Goal: Task Accomplishment & Management: Manage account settings

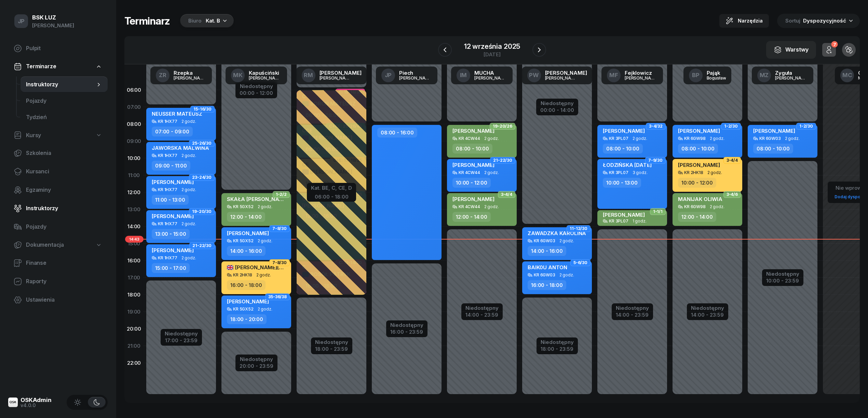
click at [35, 204] on link "Instruktorzy" at bounding box center [57, 208] width 99 height 16
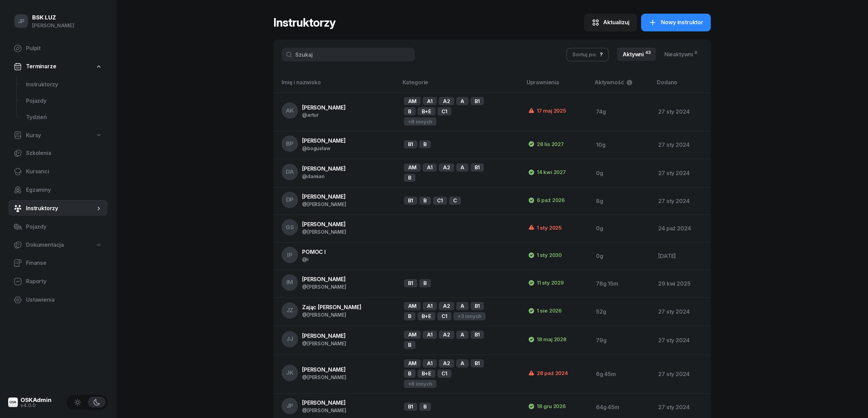
click at [295, 51] on input "text" at bounding box center [347, 55] width 133 height 14
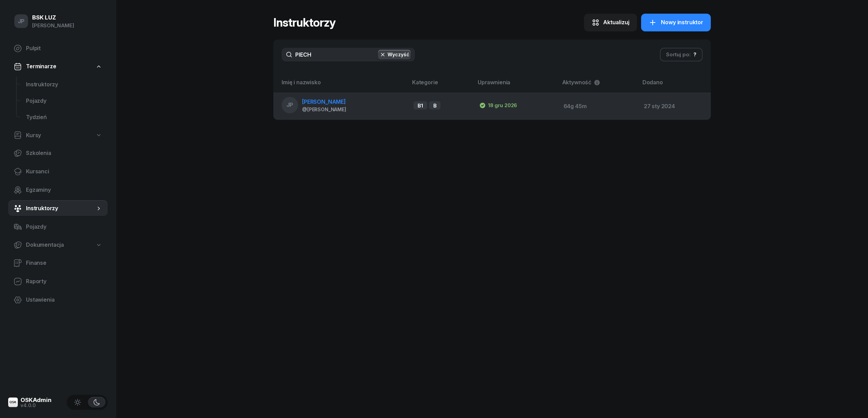
type input "PIECH"
click at [304, 100] on span "[PERSON_NAME]" at bounding box center [324, 101] width 44 height 7
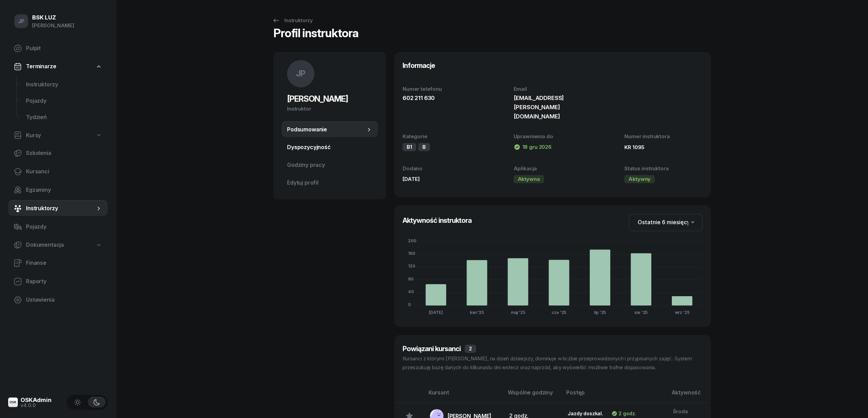
click at [303, 146] on span "Dyspozycyjność" at bounding box center [329, 147] width 85 height 9
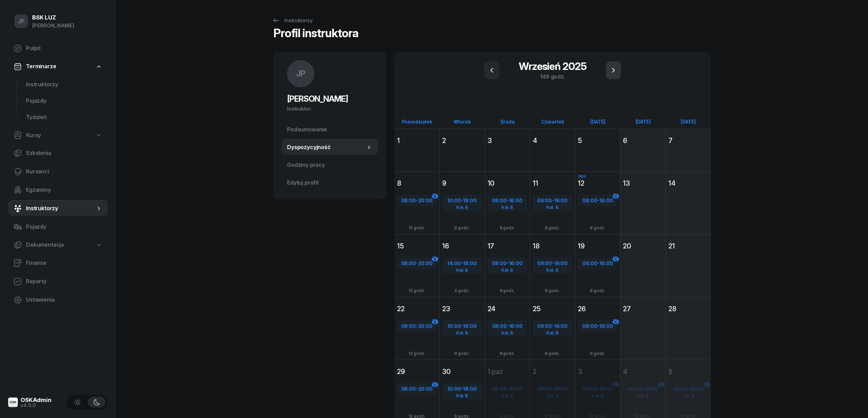
click at [611, 68] on icon "button" at bounding box center [613, 70] width 8 height 8
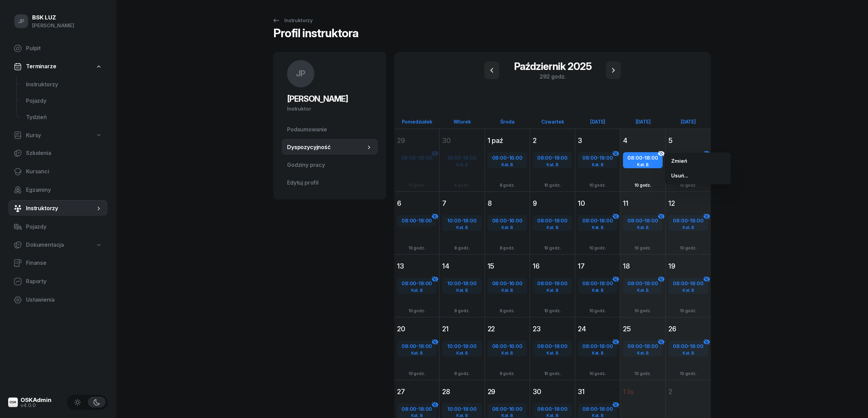
click at [643, 150] on div "08:00 - 18:00 Kat. B Dodaj 10 godz." at bounding box center [642, 173] width 45 height 52
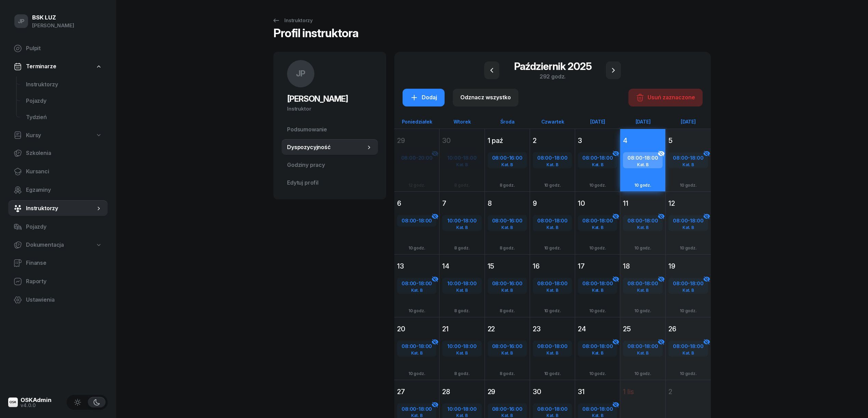
click at [660, 94] on div "Usuń zaznaczone" at bounding box center [665, 97] width 59 height 9
click at [678, 165] on div "Kat. B" at bounding box center [688, 165] width 38 height 4
select select "08"
select select "18"
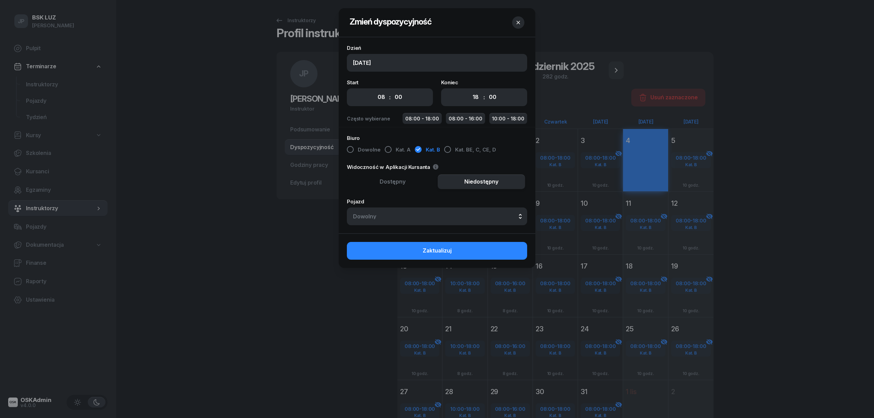
click at [430, 253] on span "Zaktualizuj" at bounding box center [437, 251] width 29 height 9
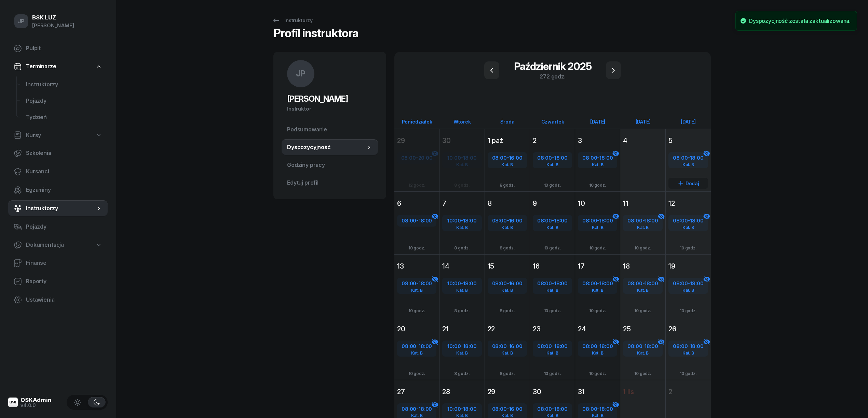
click at [678, 158] on span "08:00" at bounding box center [680, 158] width 15 height 6
select select "08"
select select "18"
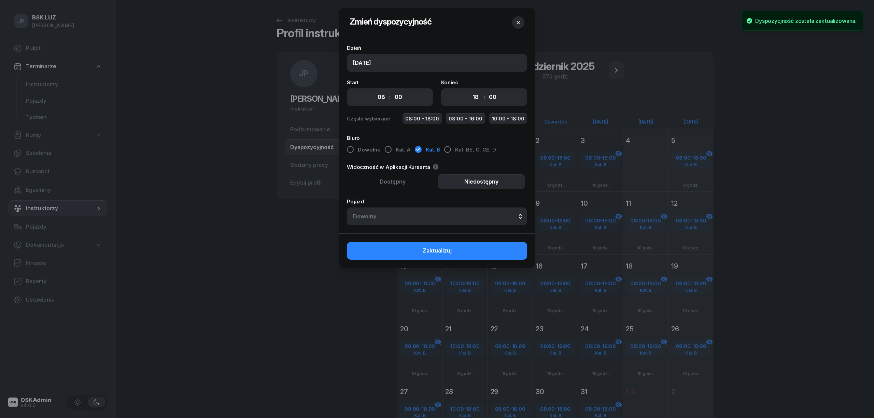
click at [639, 229] on div at bounding box center [437, 209] width 874 height 418
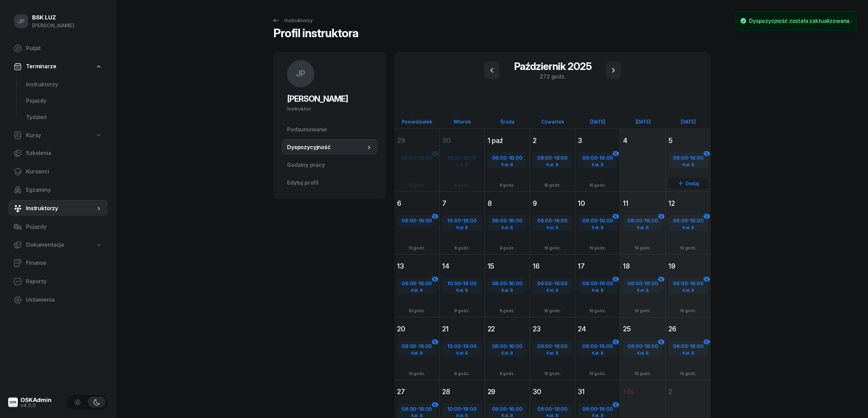
click at [690, 163] on div "Kat. B" at bounding box center [688, 165] width 38 height 4
select select "08"
select select "18"
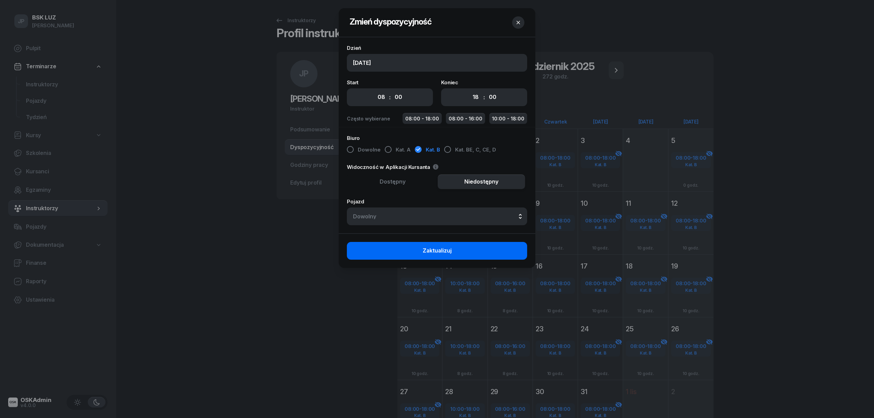
click at [460, 253] on button "Zaktualizuj" at bounding box center [437, 251] width 180 height 18
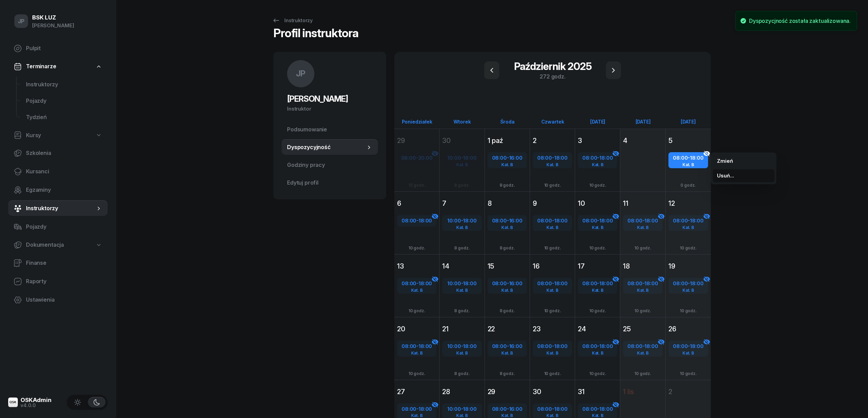
click at [723, 176] on span "Usuń..." at bounding box center [725, 175] width 17 height 9
click at [755, 175] on kbd "T" at bounding box center [753, 176] width 9 height 9
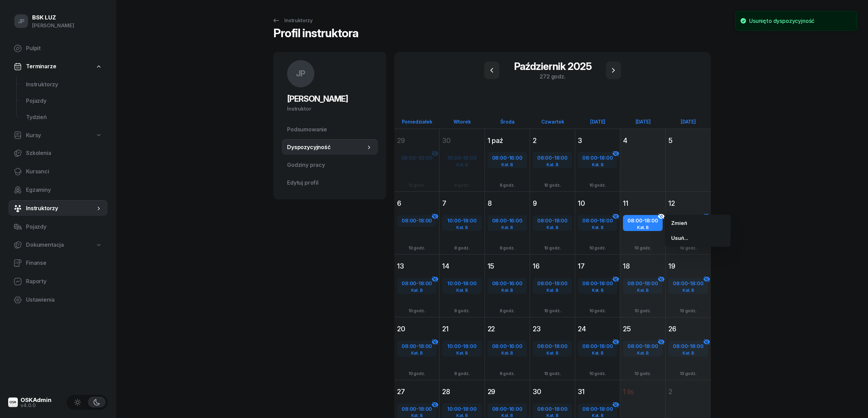
drag, startPoint x: 680, startPoint y: 244, endPoint x: 770, endPoint y: 259, distance: 91.1
click at [770, 259] on div "JP BSK [PERSON_NAME] Pulpit Terminarze Instruktorzy Pojazdy Tydzień Kursy Szkol…" at bounding box center [434, 236] width 868 height 473
click at [677, 235] on span "Usuń..." at bounding box center [679, 238] width 17 height 9
click at [706, 237] on kbd "T" at bounding box center [708, 238] width 9 height 9
click at [721, 238] on span "Usuń..." at bounding box center [725, 238] width 17 height 9
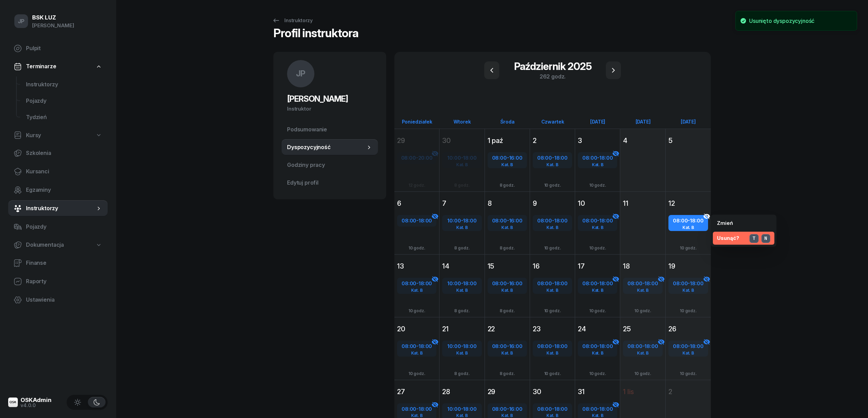
click at [753, 236] on kbd "T" at bounding box center [753, 238] width 9 height 9
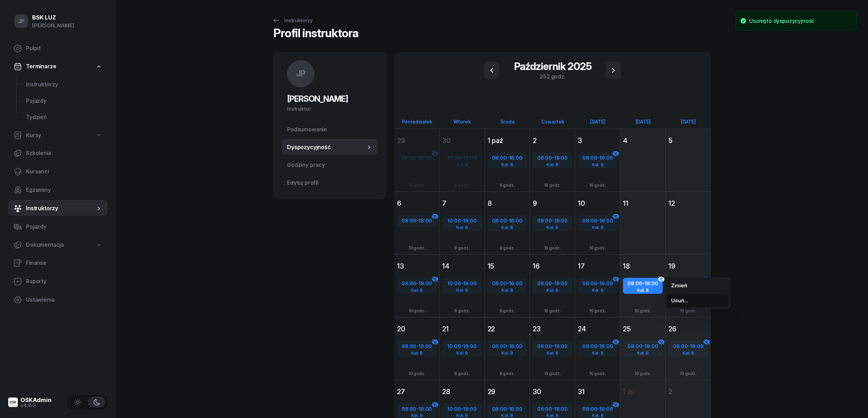
click at [676, 299] on span "Usuń..." at bounding box center [679, 300] width 17 height 9
click at [708, 300] on kbd "T" at bounding box center [708, 301] width 9 height 9
click at [717, 300] on span "Usuń..." at bounding box center [725, 300] width 17 height 9
click at [754, 299] on kbd "T" at bounding box center [753, 301] width 9 height 9
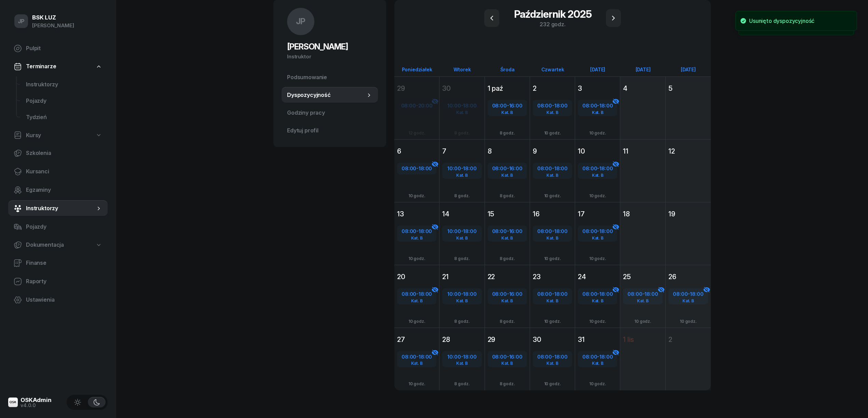
scroll to position [53, 0]
click at [676, 309] on span "Usuń..." at bounding box center [679, 310] width 17 height 9
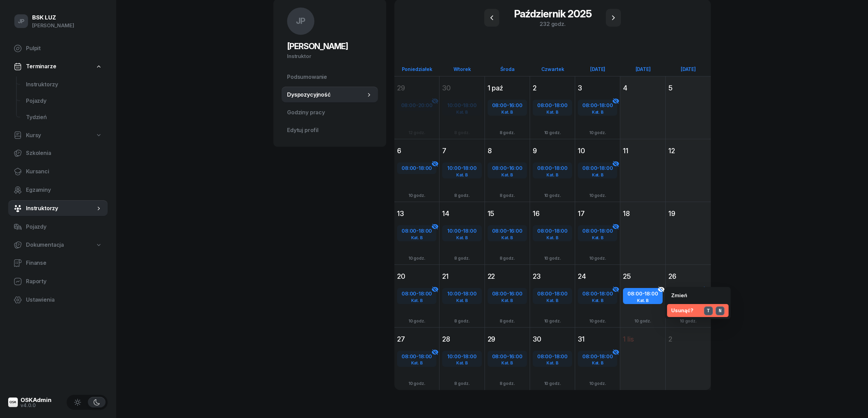
click at [708, 309] on kbd "T" at bounding box center [708, 311] width 9 height 9
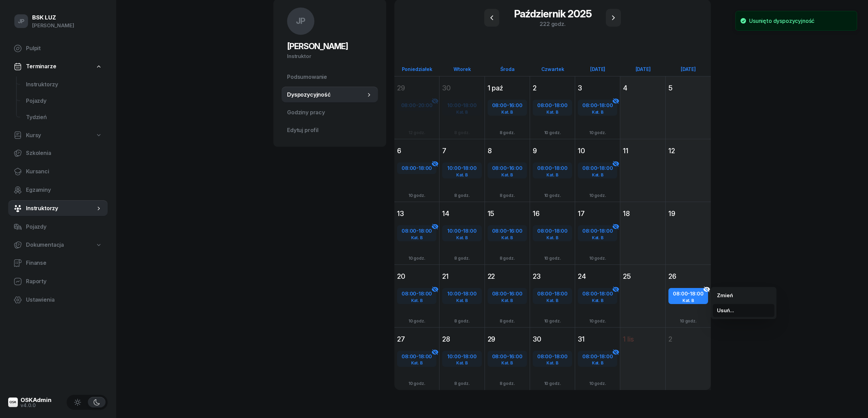
click at [721, 309] on span "Usuń..." at bounding box center [725, 310] width 17 height 9
drag, startPoint x: 757, startPoint y: 311, endPoint x: 752, endPoint y: 310, distance: 4.9
click at [756, 311] on kbd "T" at bounding box center [753, 311] width 9 height 9
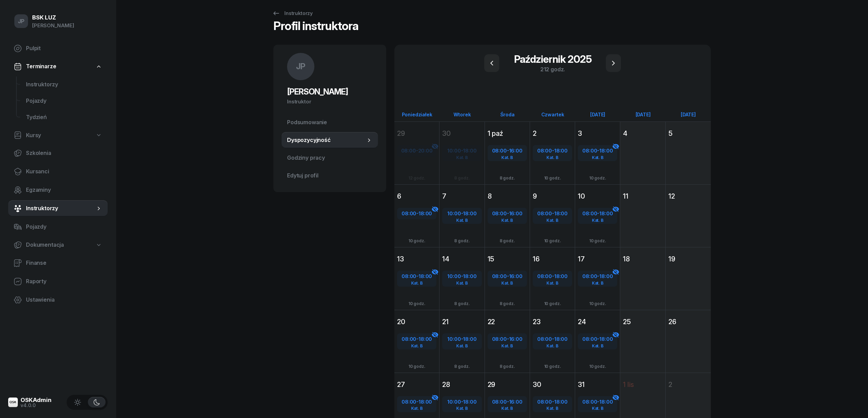
click at [291, 278] on div "JP [PERSON_NAME] Instruktor JP [PERSON_NAME] @[PERSON_NAME] wiadomość JP [PERSO…" at bounding box center [329, 248] width 113 height 407
